Goal: Navigation & Orientation: Understand site structure

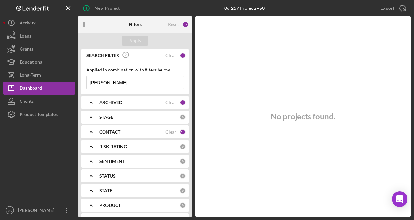
click at [142, 104] on div "ARCHIVED" at bounding box center [132, 102] width 66 height 5
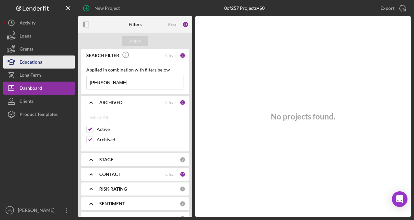
click at [56, 60] on button "Educational" at bounding box center [39, 61] width 72 height 13
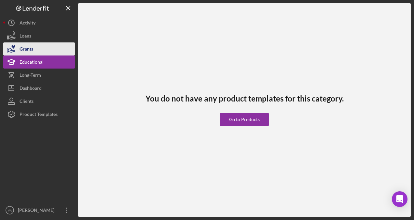
click at [43, 47] on button "Grants" at bounding box center [39, 48] width 72 height 13
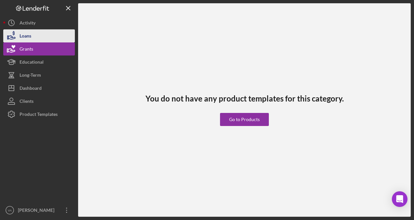
click at [41, 34] on button "Loans" at bounding box center [39, 35] width 72 height 13
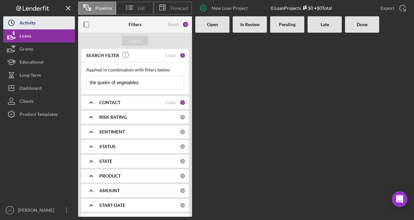
click at [39, 25] on button "Icon/History Activity" at bounding box center [39, 22] width 72 height 13
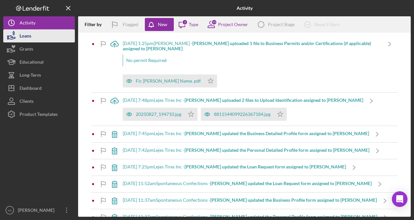
click at [32, 33] on button "Loans" at bounding box center [39, 35] width 72 height 13
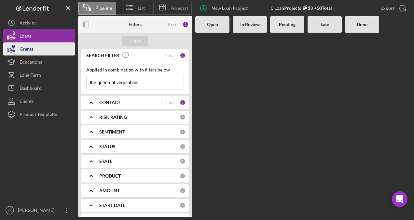
click at [32, 55] on div "Grants" at bounding box center [27, 49] width 14 height 15
